Goal: Check status: Check status

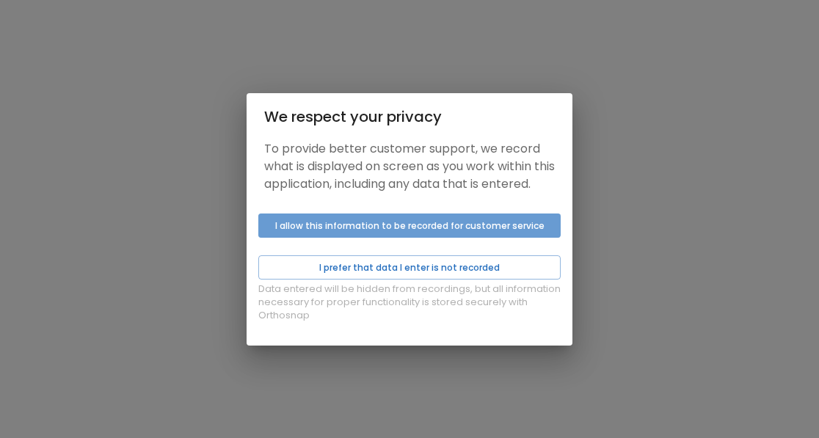
click at [376, 236] on button "I allow this information to be recorded for customer service" at bounding box center [409, 226] width 302 height 24
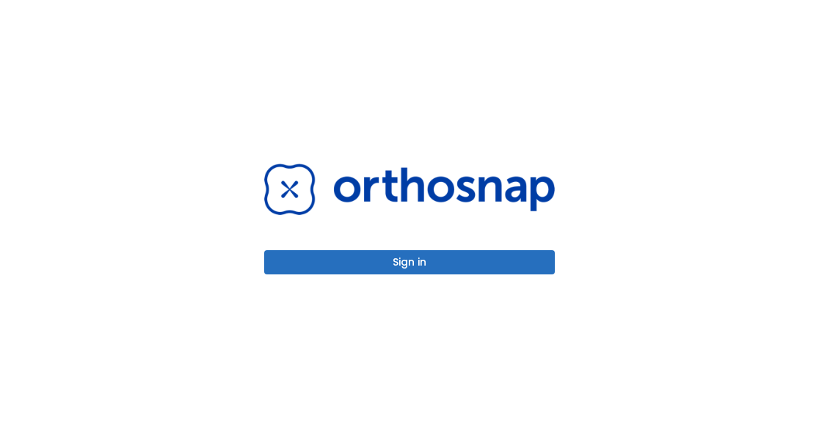
click at [379, 253] on button "Sign in" at bounding box center [409, 262] width 291 height 24
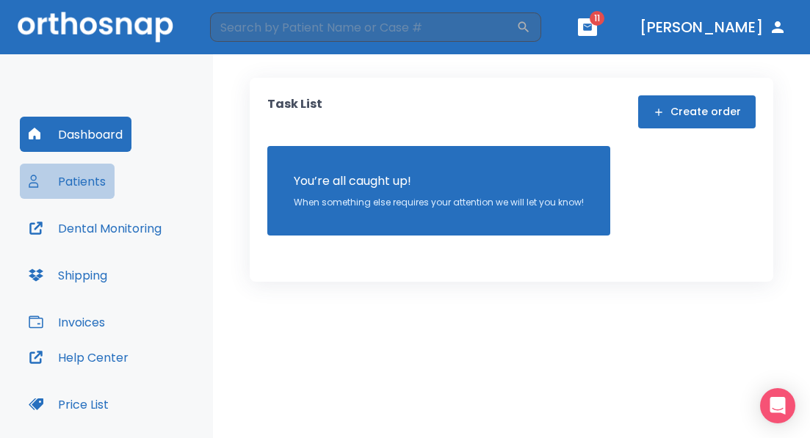
click at [88, 186] on button "Patients" at bounding box center [67, 181] width 95 height 35
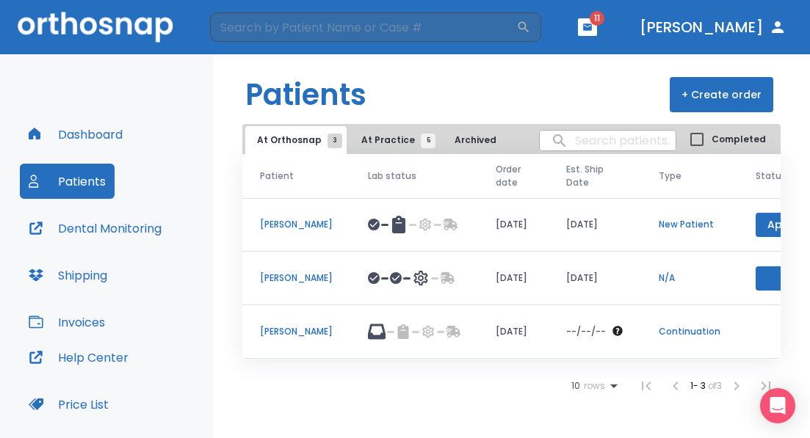
click at [276, 337] on p "[PERSON_NAME]" at bounding box center [296, 331] width 73 height 13
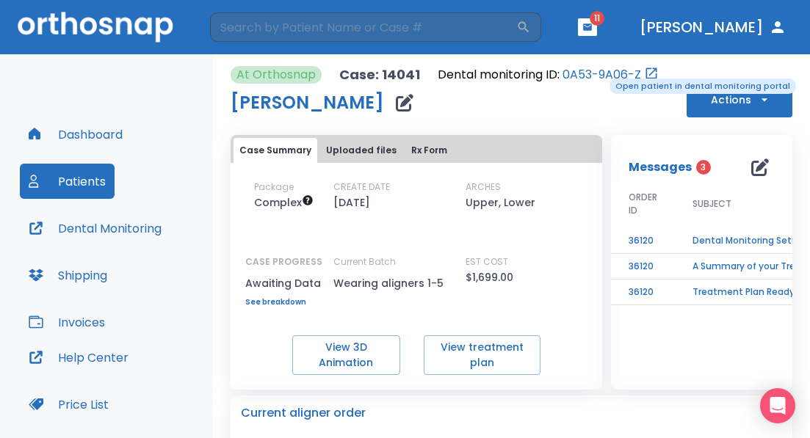
click at [599, 77] on link "0A53-9A06-Z" at bounding box center [601, 75] width 79 height 18
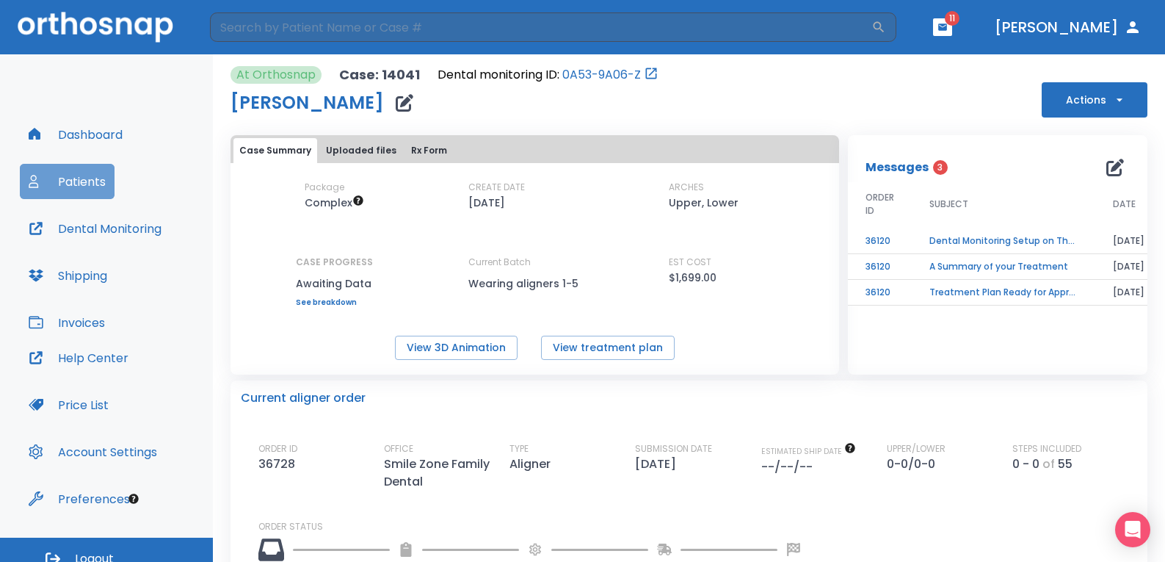
click at [92, 173] on button "Patients" at bounding box center [67, 181] width 95 height 35
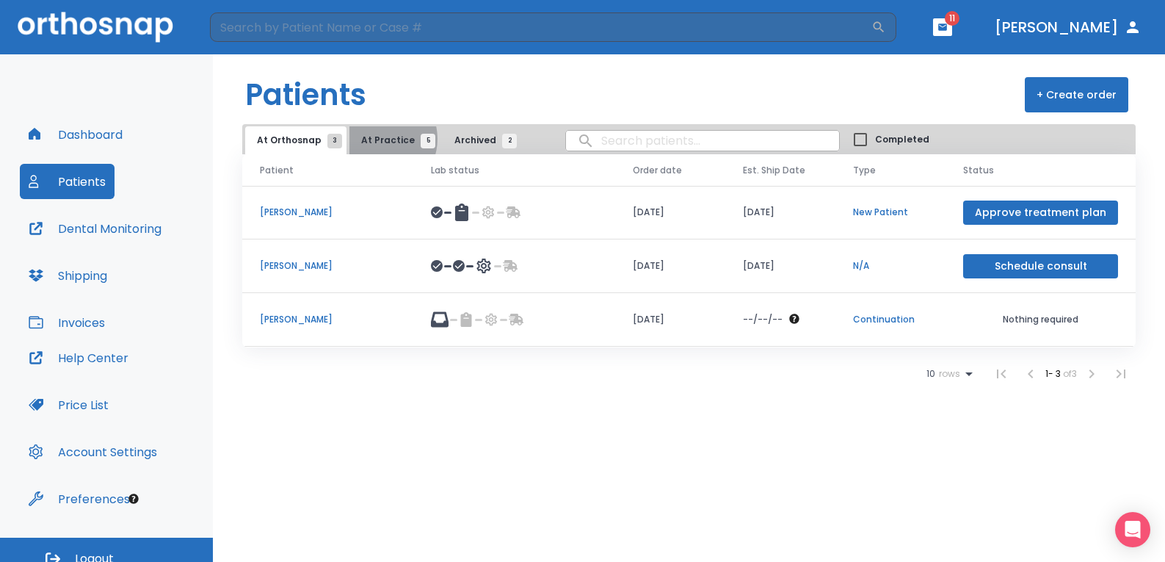
click at [374, 139] on span "At Practice 5" at bounding box center [394, 140] width 67 height 13
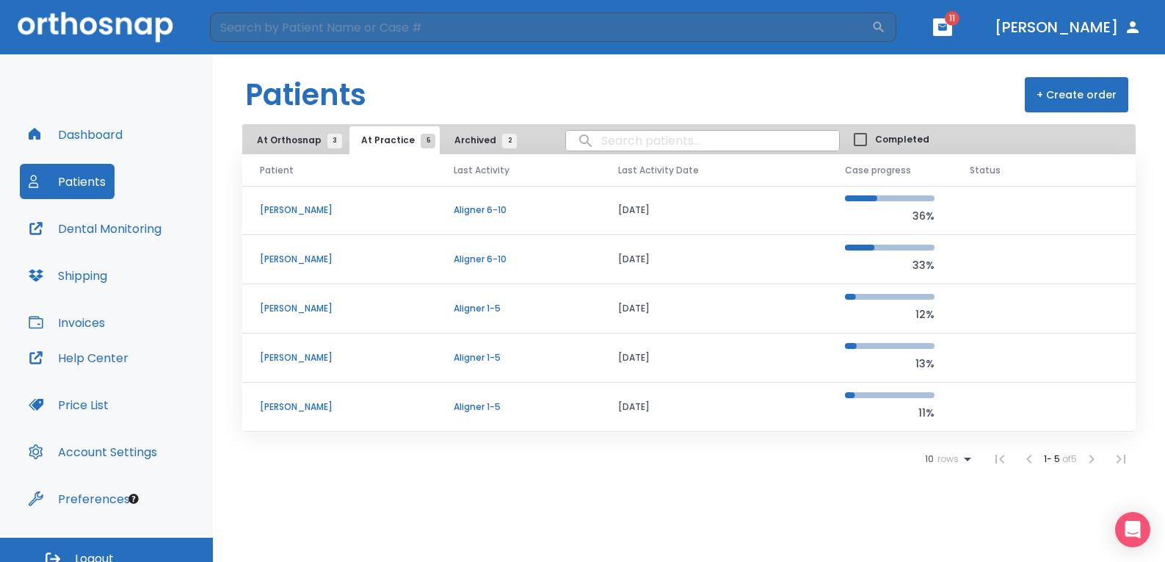
click at [313, 213] on p "[PERSON_NAME]" at bounding box center [339, 209] width 159 height 13
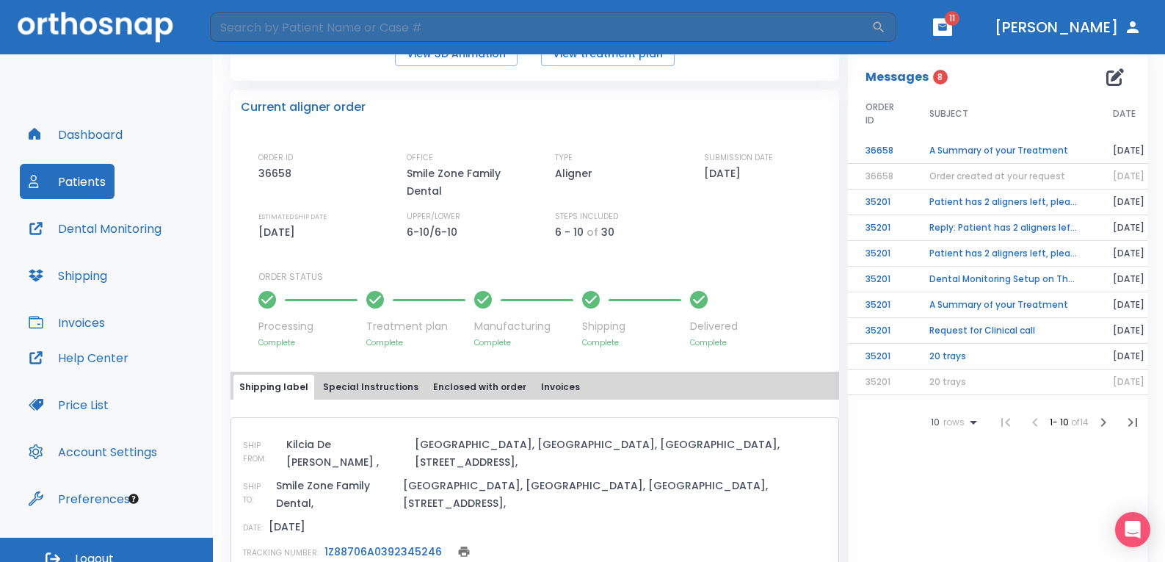
scroll to position [294, 0]
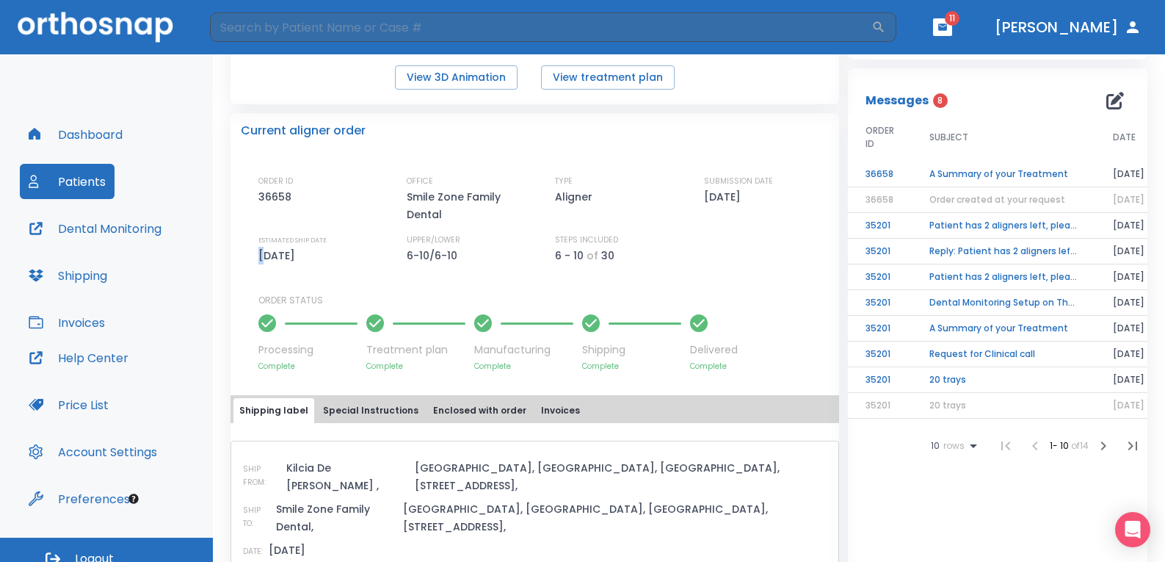
drag, startPoint x: 261, startPoint y: 254, endPoint x: 347, endPoint y: 266, distance: 87.4
click at [347, 266] on div "ORDER ID 36658 OFFICE Smile Zone Family Dental TYPE Aligner SUBMISSION DATE [DA…" at bounding box center [543, 273] width 570 height 197
click at [353, 266] on div "ORDER ID 36658 OFFICE Smile Zone Family Dental TYPE Aligner SUBMISSION DATE [DA…" at bounding box center [543, 273] width 570 height 197
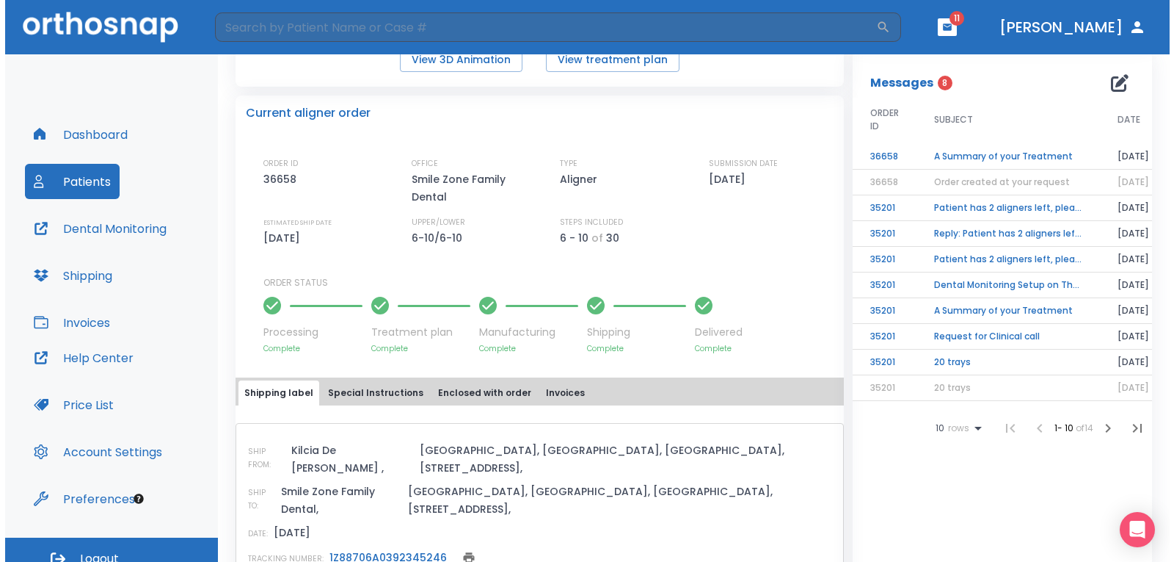
scroll to position [303, 0]
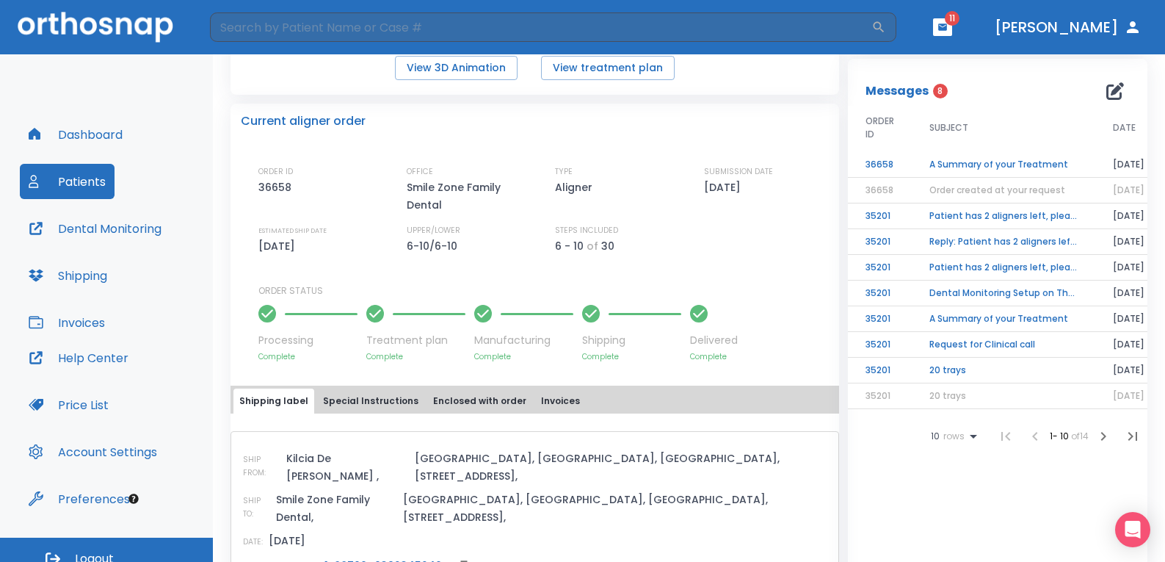
click at [818, 195] on span "Order created at your request" at bounding box center [997, 190] width 136 height 12
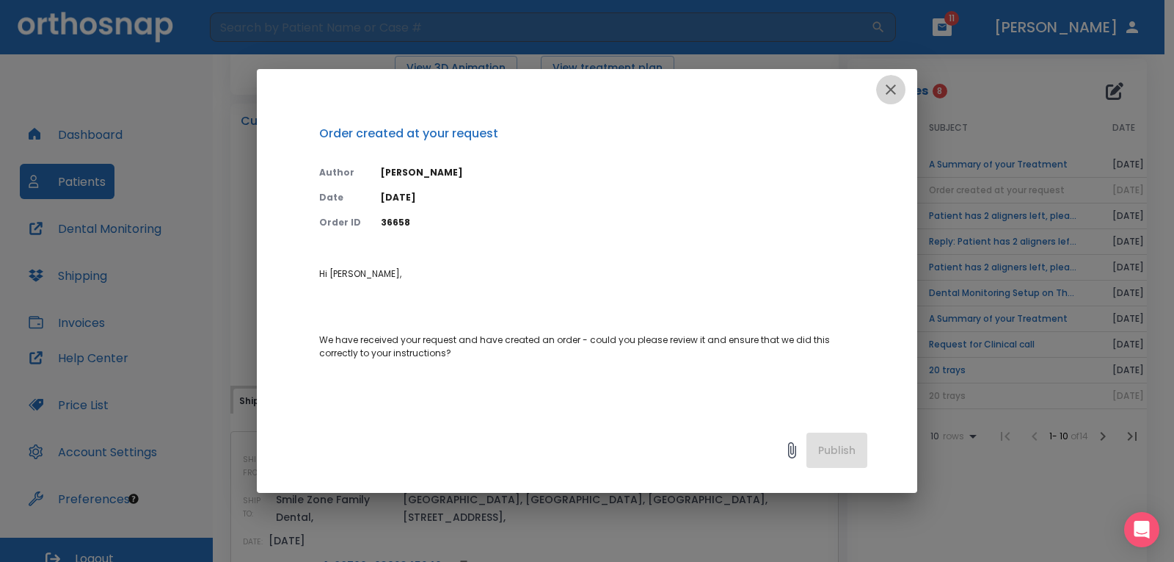
click at [818, 90] on icon "button" at bounding box center [891, 90] width 18 height 18
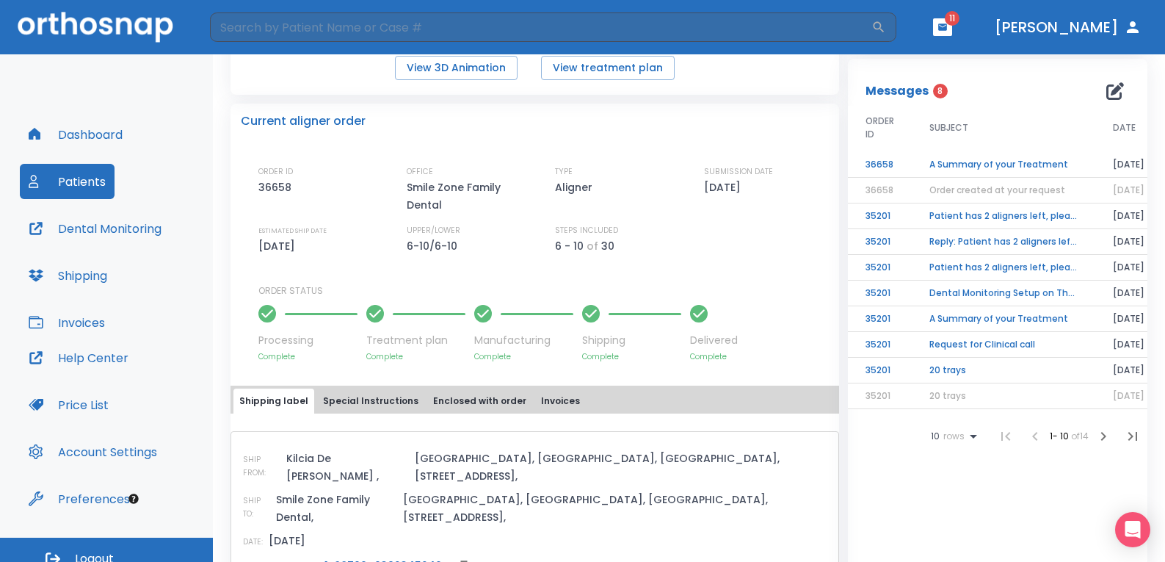
click at [818, 216] on td "Patient has 2 aligners left, please order next set!" at bounding box center [1004, 216] width 184 height 26
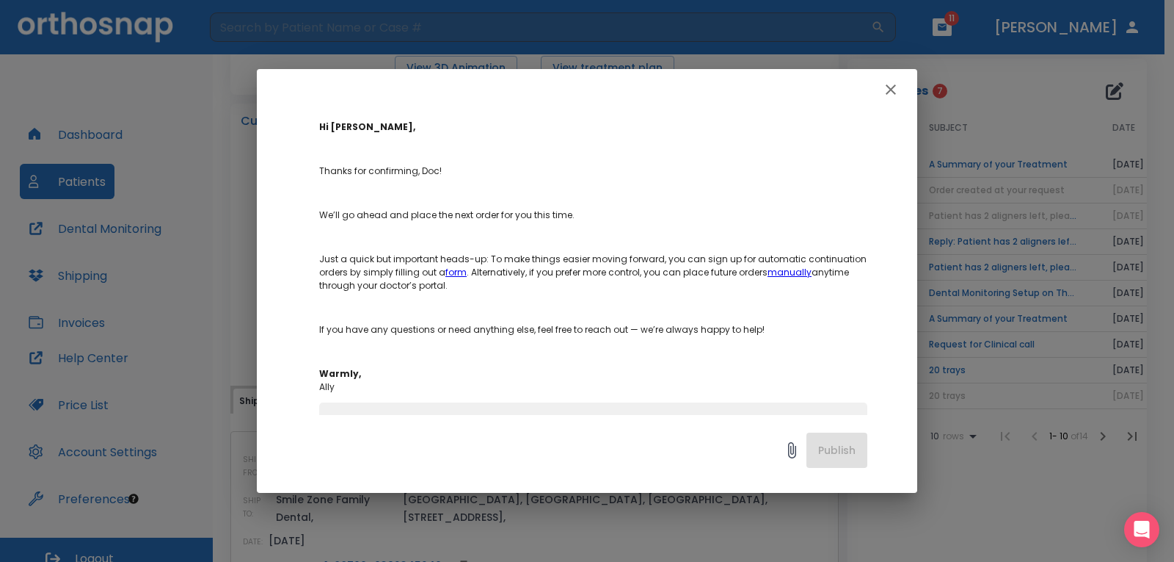
scroll to position [220, 0]
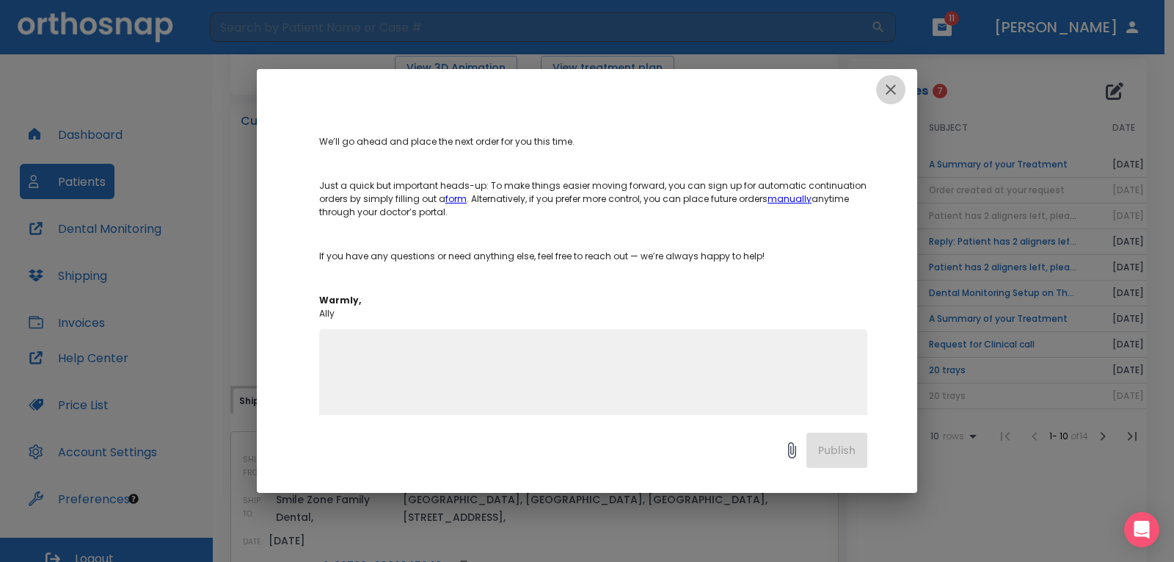
click at [818, 86] on icon "button" at bounding box center [891, 89] width 10 height 10
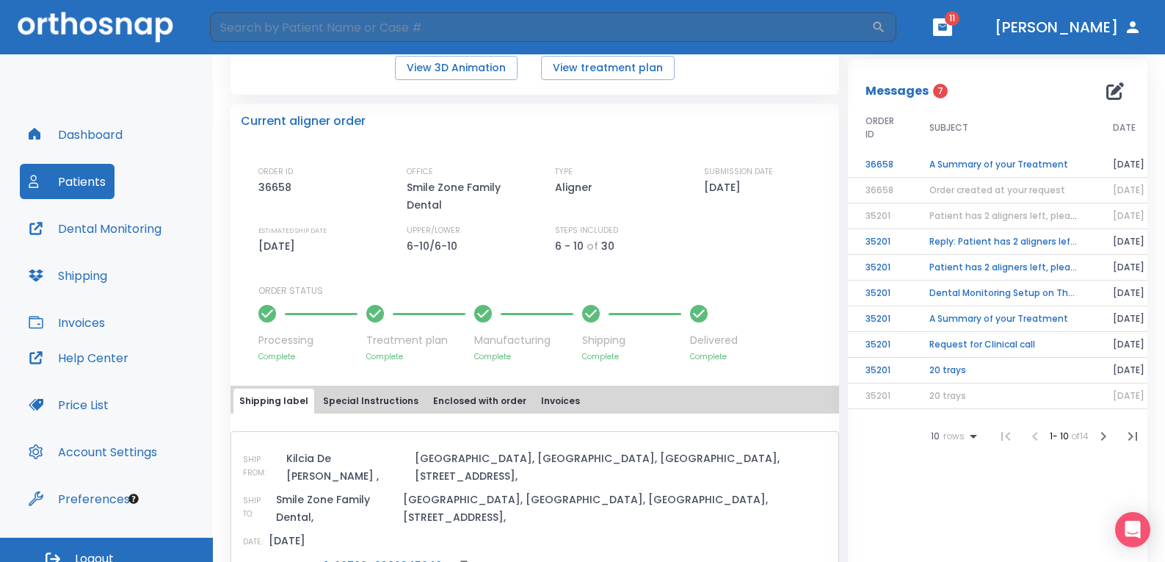
click at [818, 165] on td "A Summary of your Treatment" at bounding box center [1004, 165] width 184 height 26
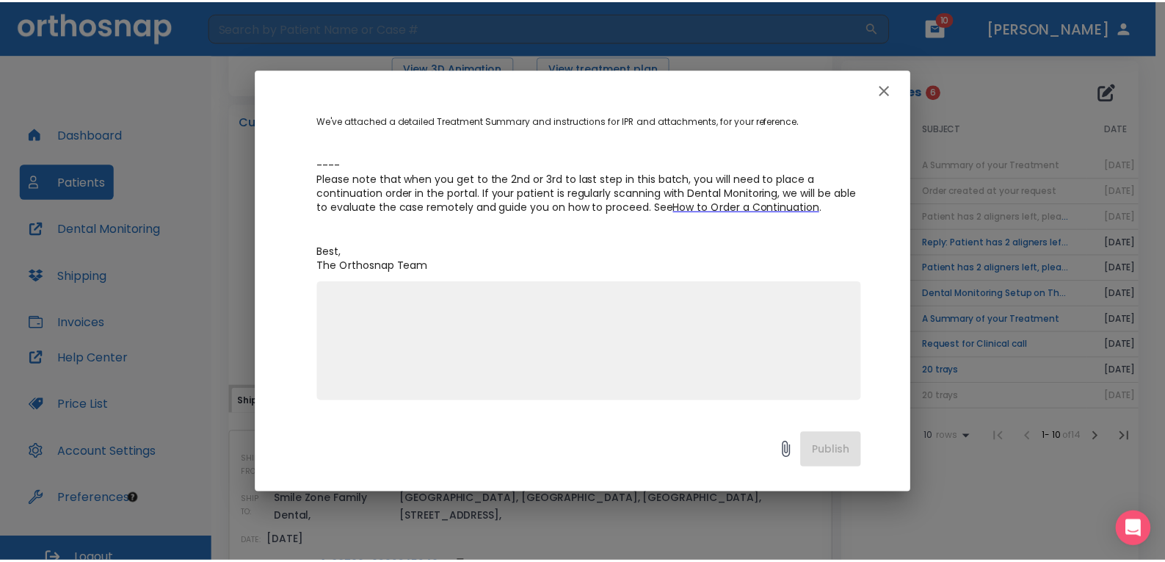
scroll to position [304, 0]
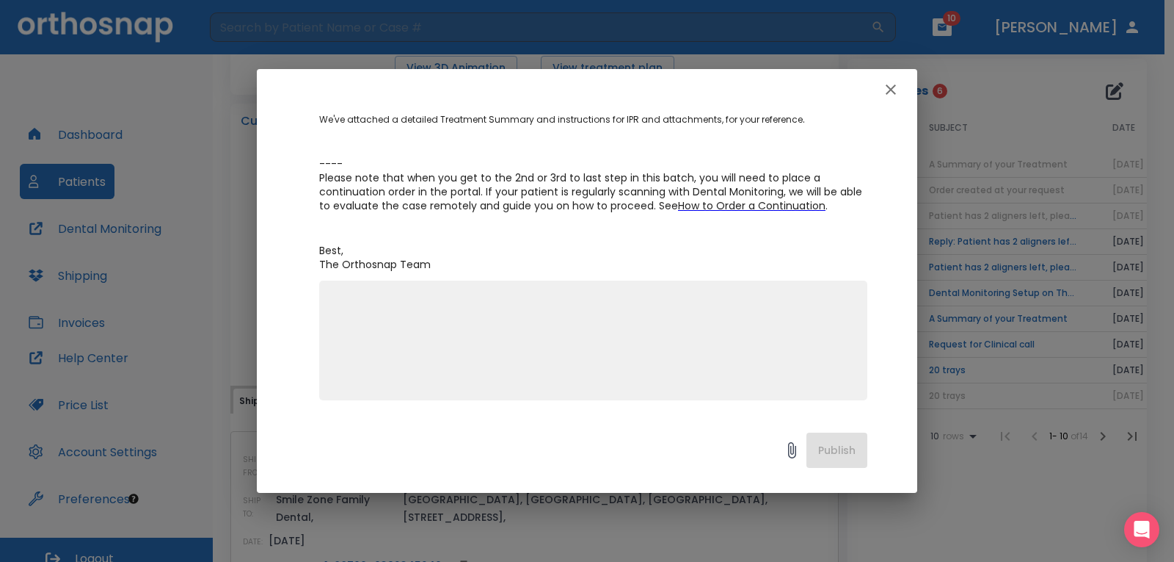
click at [818, 91] on icon "button" at bounding box center [891, 90] width 18 height 18
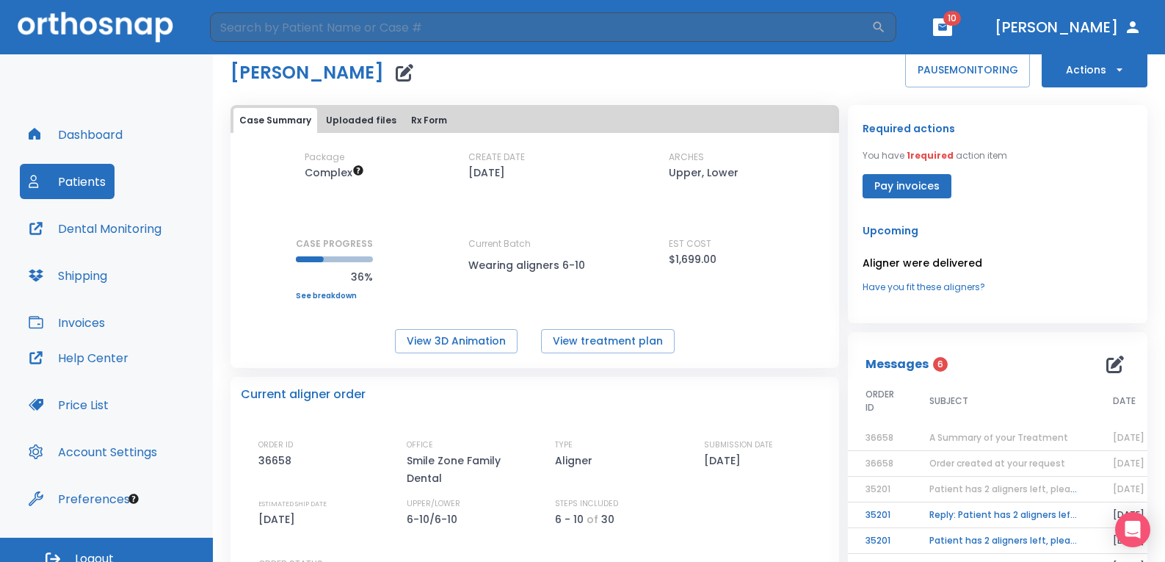
scroll to position [10, 0]
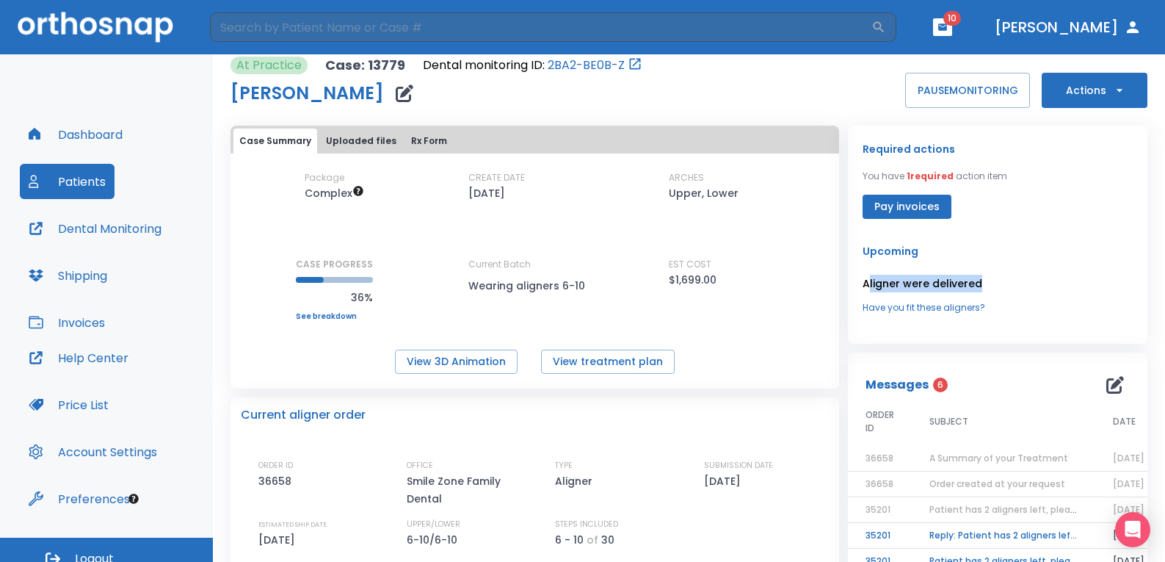
drag, startPoint x: 860, startPoint y: 287, endPoint x: 978, endPoint y: 285, distance: 118.9
click at [818, 285] on p "Aligner were delivered" at bounding box center [997, 284] width 270 height 18
click at [818, 289] on p "Aligner were delivered" at bounding box center [997, 284] width 270 height 18
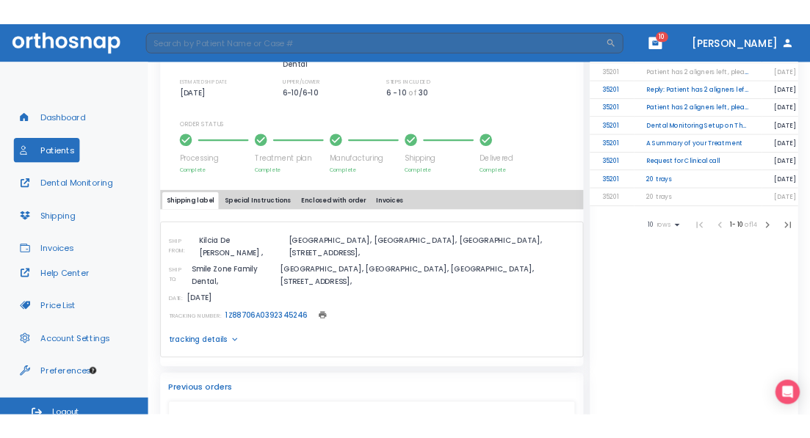
scroll to position [377, 0]
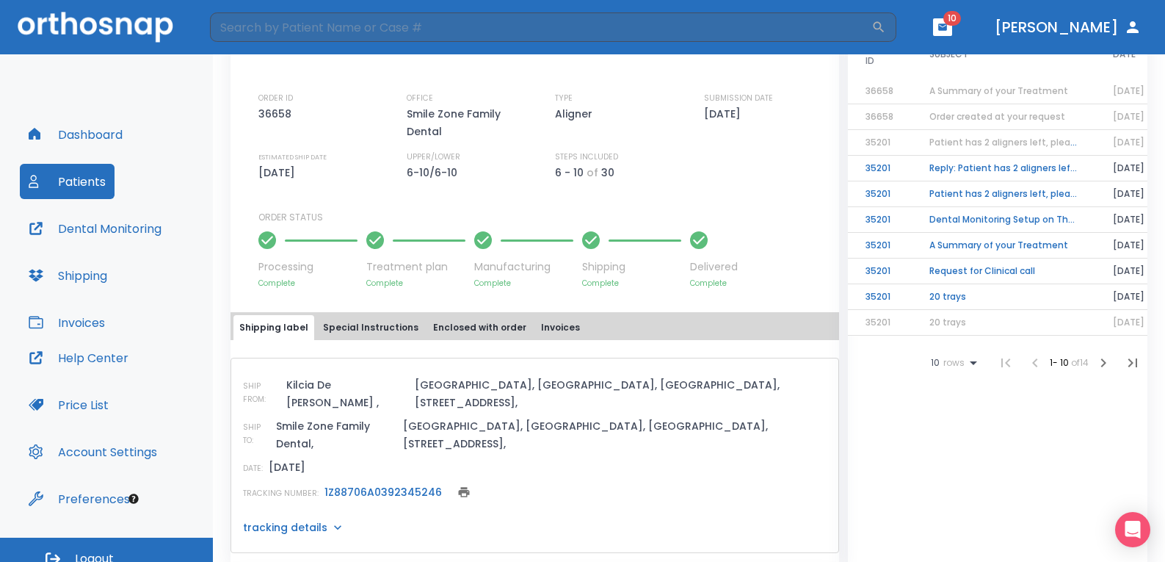
click at [702, 286] on p "Complete" at bounding box center [714, 282] width 48 height 11
click at [752, 288] on div "Processing Complete Treatment plan Complete Manufacturing Complete Shipping Com…" at bounding box center [543, 256] width 570 height 65
